Goal: Information Seeking & Learning: Learn about a topic

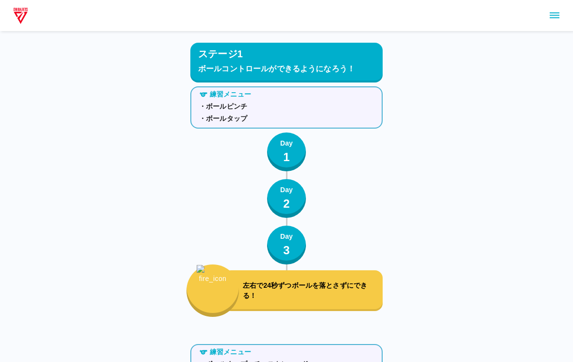
scroll to position [2857, 0]
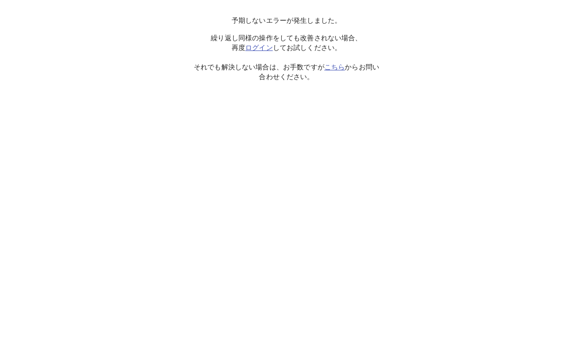
click at [258, 44] on link "ログイン" at bounding box center [259, 48] width 28 height 8
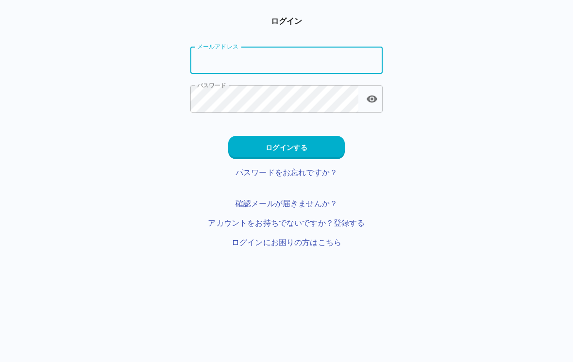
type input "**********"
click at [302, 138] on button "ログインする" at bounding box center [286, 147] width 117 height 23
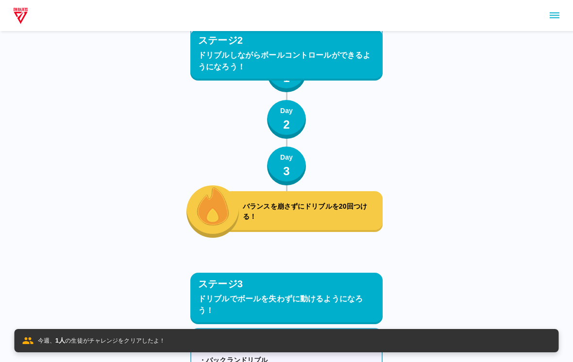
scroll to position [2745, 0]
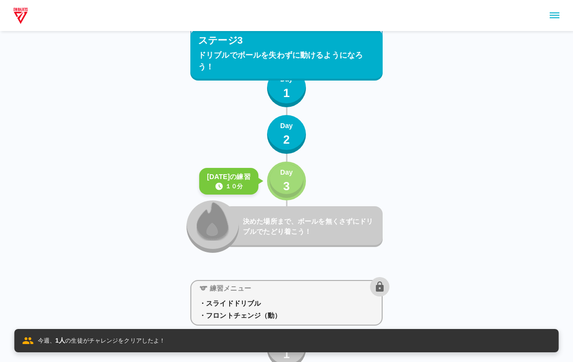
click at [286, 172] on p "Day" at bounding box center [286, 173] width 13 height 10
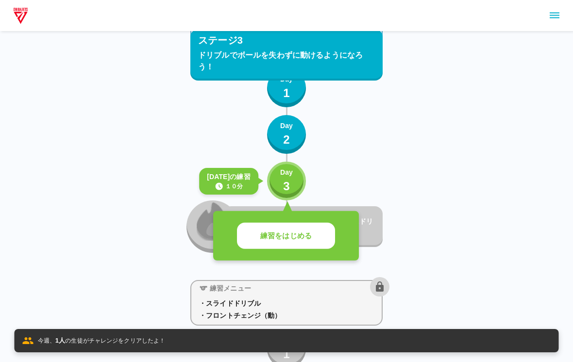
click at [273, 228] on button "練習をはじめる" at bounding box center [286, 236] width 98 height 27
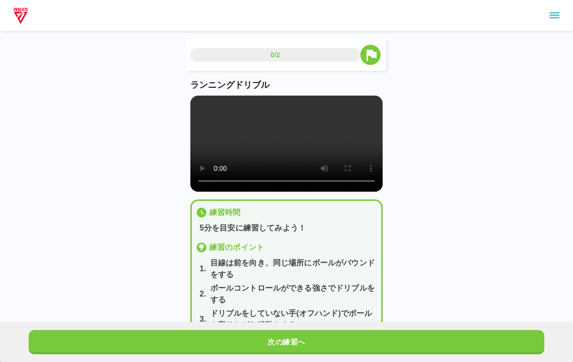
click at [304, 150] on video at bounding box center [286, 144] width 192 height 96
click at [286, 181] on video at bounding box center [286, 144] width 192 height 96
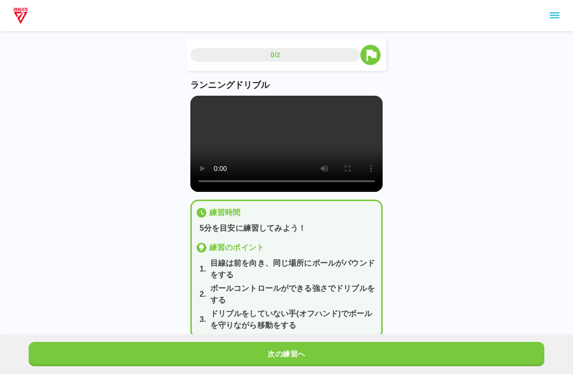
click at [197, 101] on video at bounding box center [286, 144] width 192 height 96
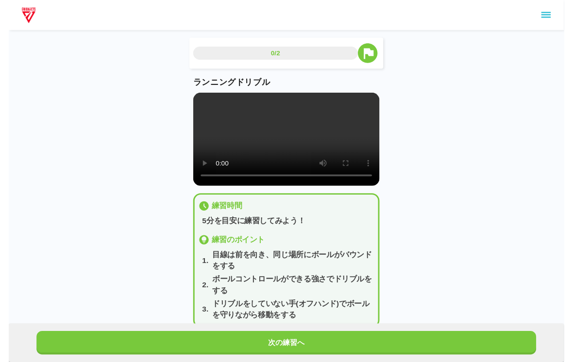
scroll to position [12, 0]
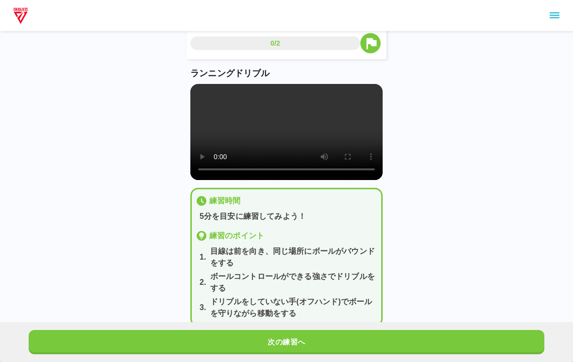
click at [510, 346] on button "次の練習へ" at bounding box center [287, 342] width 516 height 24
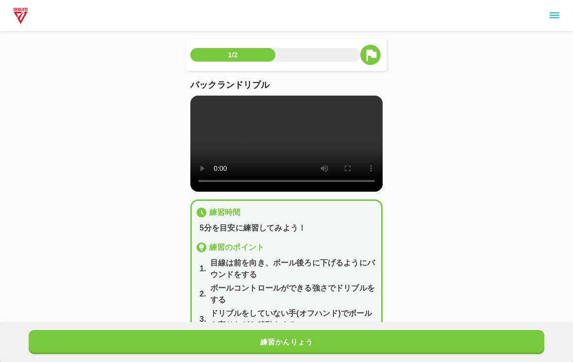
click at [482, 354] on button "練習かんりょう" at bounding box center [287, 342] width 516 height 24
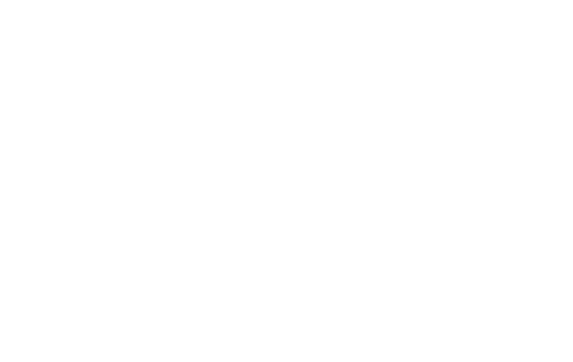
click at [488, 4] on html at bounding box center [286, 2] width 573 height 4
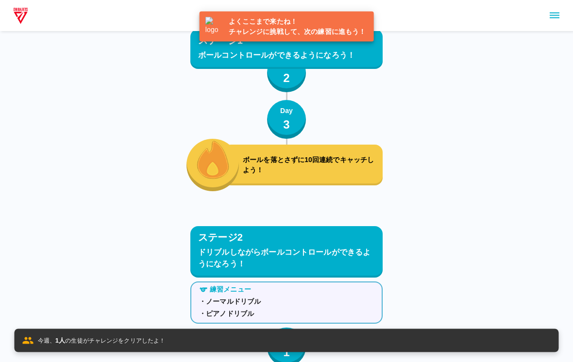
scroll to position [2794, 0]
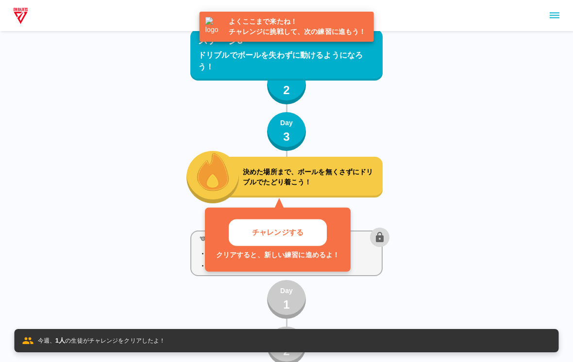
click at [281, 221] on button "チャレンジする" at bounding box center [278, 233] width 98 height 27
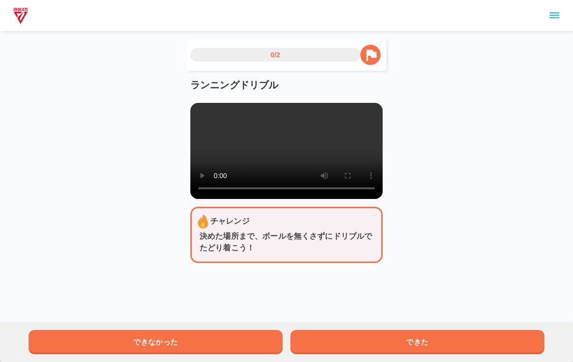
click at [448, 338] on button "できた" at bounding box center [417, 342] width 254 height 24
click at [457, 340] on button "できた" at bounding box center [417, 342] width 254 height 24
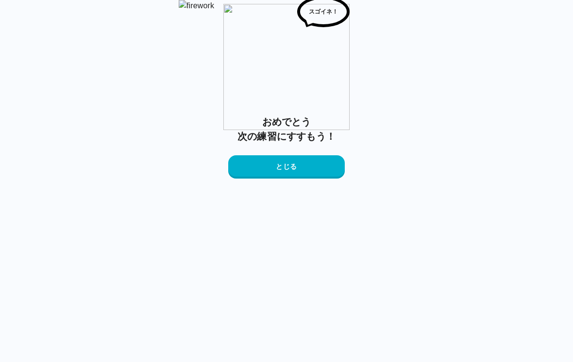
click at [283, 179] on div "おめでとう 次の練習にすすもう！ とじる" at bounding box center [286, 147] width 117 height 64
click at [296, 179] on button "とじる" at bounding box center [286, 166] width 117 height 23
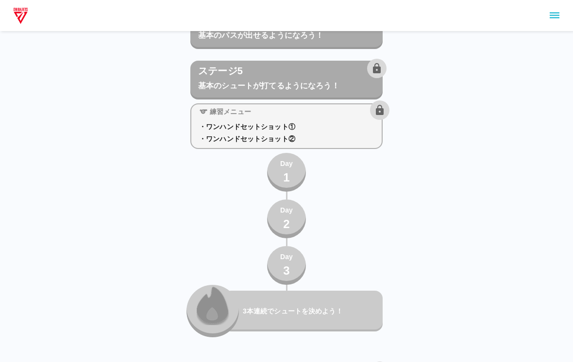
scroll to position [4314, 0]
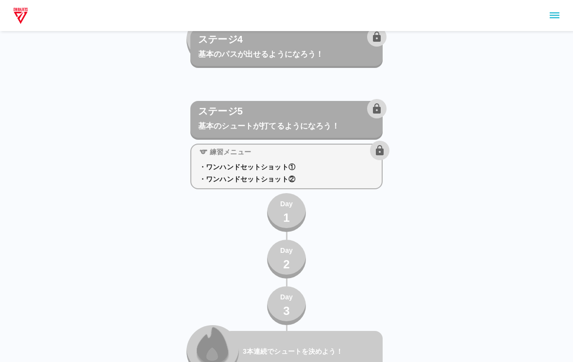
scroll to position [4273, 0]
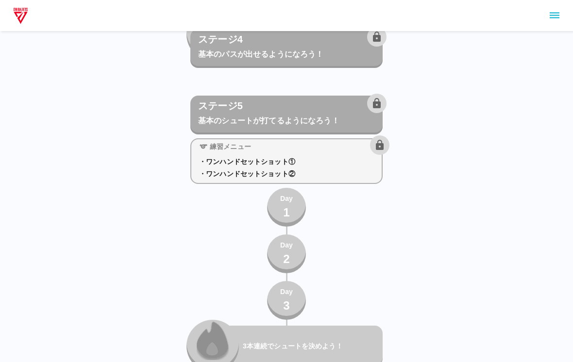
scroll to position [4253, 0]
